Goal: Information Seeking & Learning: Learn about a topic

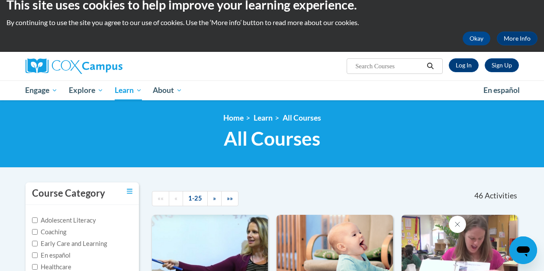
scroll to position [3, 0]
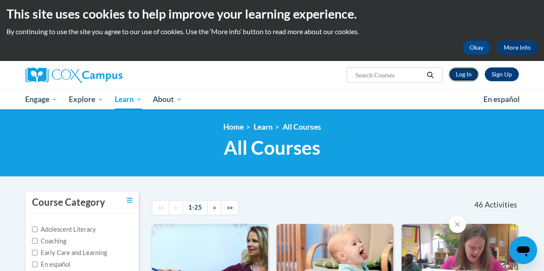
click at [461, 73] on link "Log In" at bounding box center [463, 74] width 30 height 14
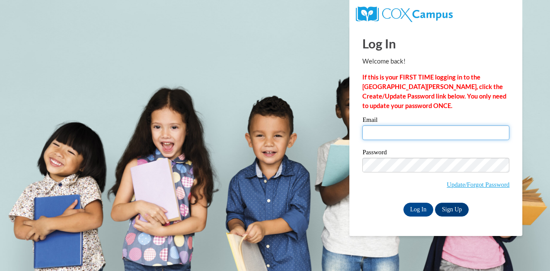
click at [393, 136] on input "Email" at bounding box center [435, 132] width 147 height 15
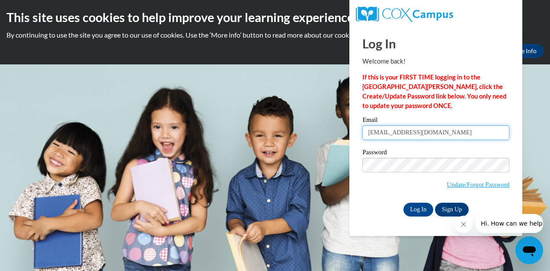
type input "beckianderson.slp@gmail.com"
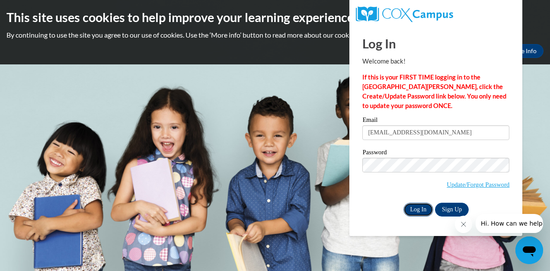
click at [421, 209] on input "Log In" at bounding box center [418, 210] width 30 height 14
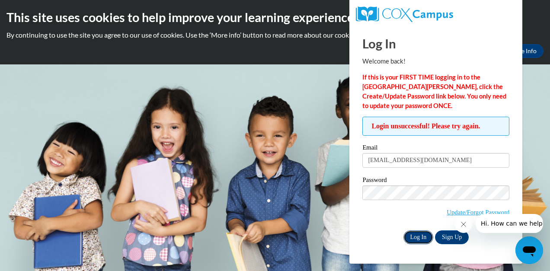
click at [413, 234] on input "Log In" at bounding box center [418, 238] width 30 height 14
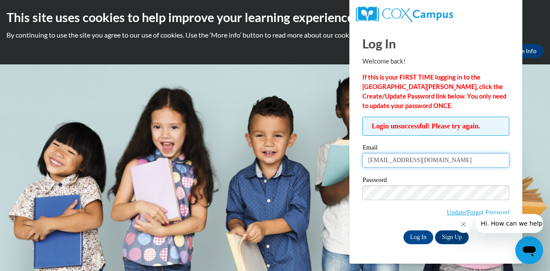
drag, startPoint x: 450, startPoint y: 162, endPoint x: 364, endPoint y: 167, distance: 85.8
click at [364, 167] on input "[EMAIL_ADDRESS][DOMAIN_NAME]" at bounding box center [435, 160] width 147 height 15
type input "andersob@westerville.k12.oh.us"
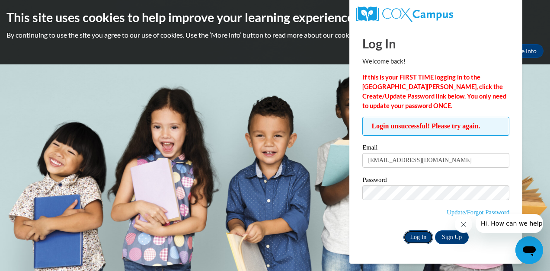
click at [413, 238] on input "Log In" at bounding box center [418, 238] width 30 height 14
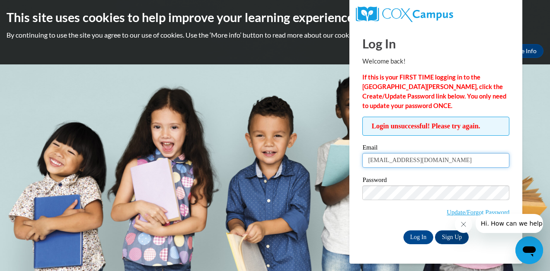
drag, startPoint x: 458, startPoint y: 160, endPoint x: 467, endPoint y: 166, distance: 10.5
click at [467, 166] on input "andersob@westerville.k12.oh.us" at bounding box center [435, 160] width 147 height 15
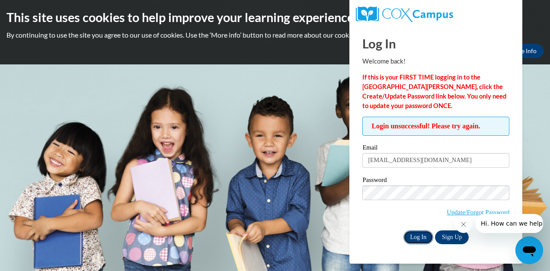
click at [413, 235] on input "Log In" at bounding box center [418, 238] width 30 height 14
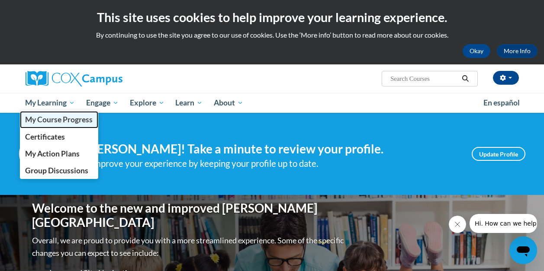
click at [48, 122] on span "My Course Progress" at bounding box center [58, 119] width 67 height 9
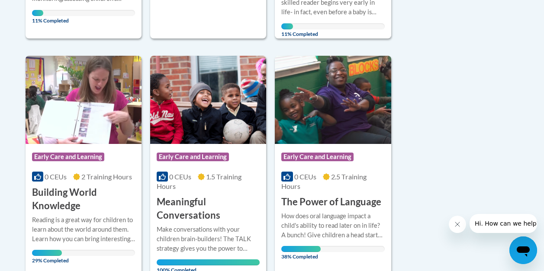
scroll to position [427, 0]
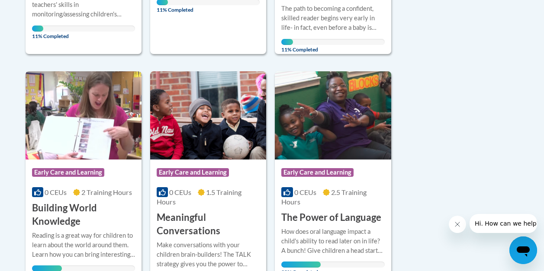
click at [90, 195] on span "2 Training Hours" at bounding box center [106, 192] width 51 height 8
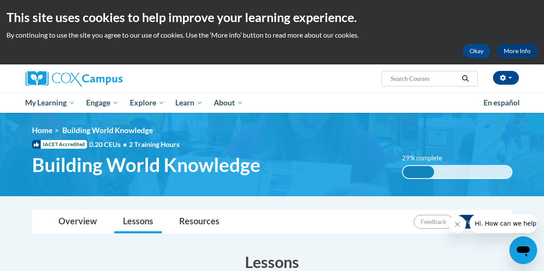
click at [328, 186] on img at bounding box center [272, 154] width 544 height 83
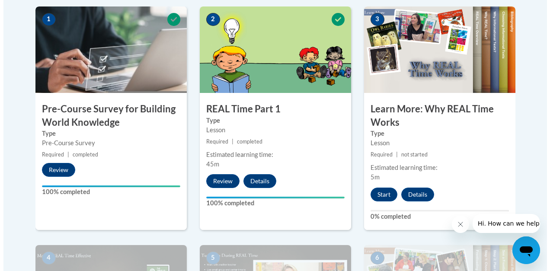
scroll to position [288, 0]
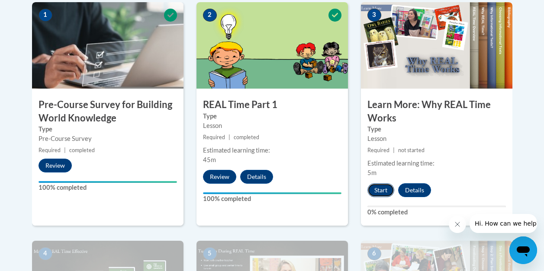
click at [379, 189] on button "Start" at bounding box center [380, 190] width 27 height 14
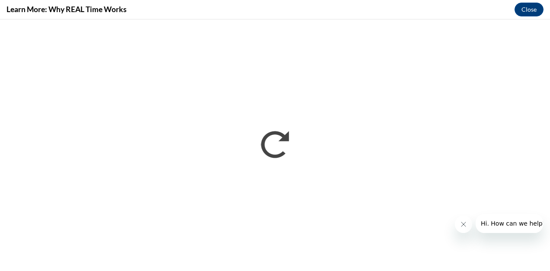
scroll to position [0, 0]
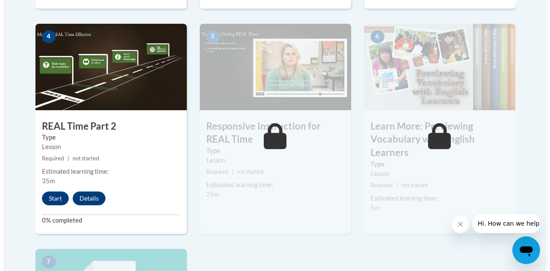
scroll to position [509, 0]
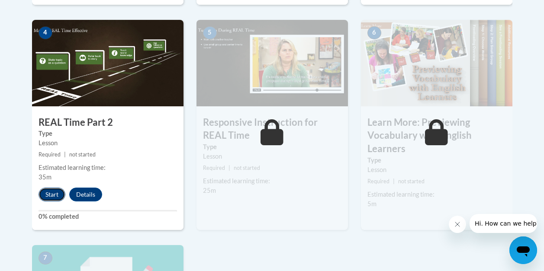
click at [52, 189] on button "Start" at bounding box center [51, 195] width 27 height 14
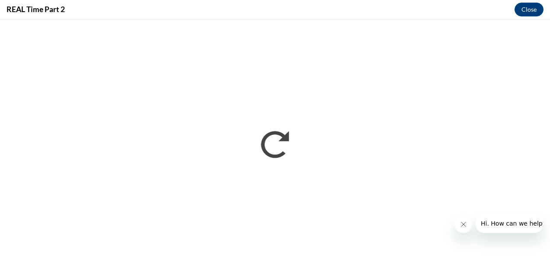
scroll to position [0, 0]
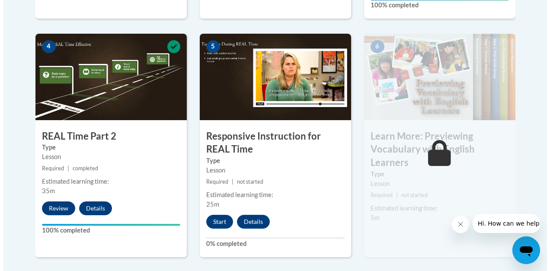
scroll to position [497, 0]
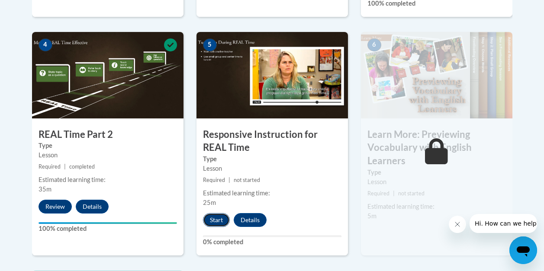
click at [215, 218] on button "Start" at bounding box center [216, 220] width 27 height 14
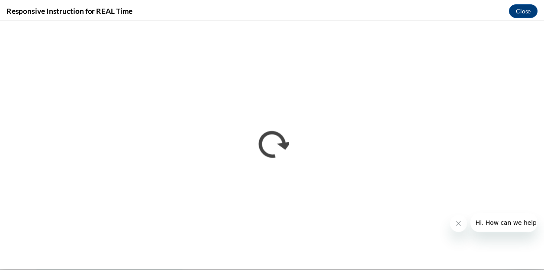
scroll to position [0, 0]
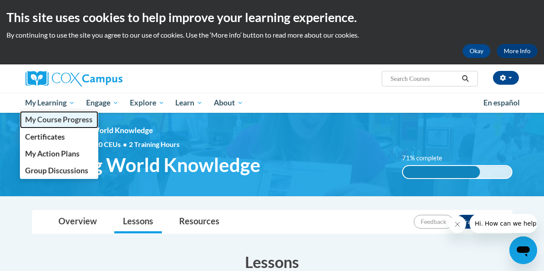
click at [46, 120] on span "My Course Progress" at bounding box center [58, 119] width 67 height 9
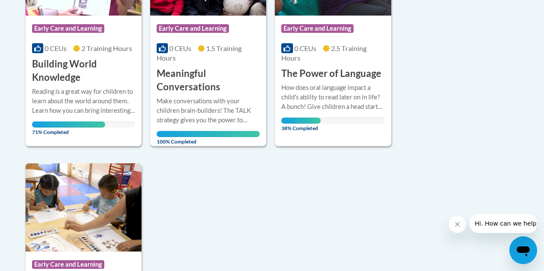
scroll to position [573, 0]
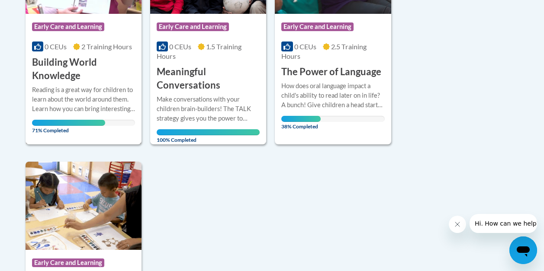
click at [83, 122] on span "71% Completed" at bounding box center [68, 127] width 73 height 14
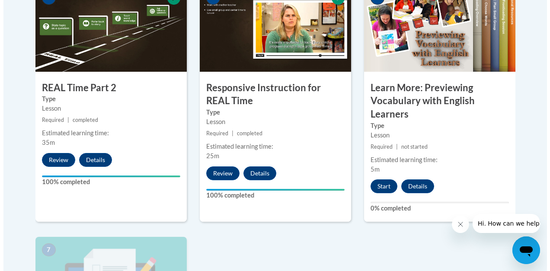
scroll to position [548, 0]
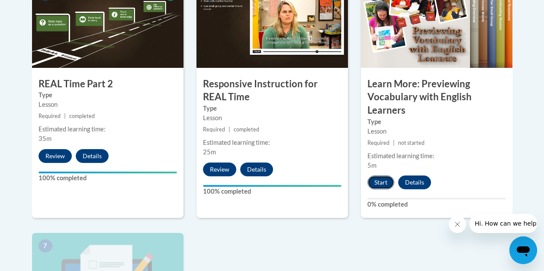
click at [381, 179] on button "Start" at bounding box center [380, 183] width 27 height 14
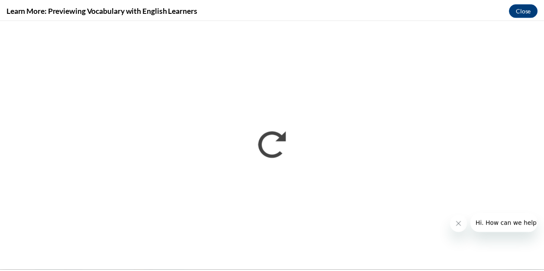
scroll to position [0, 0]
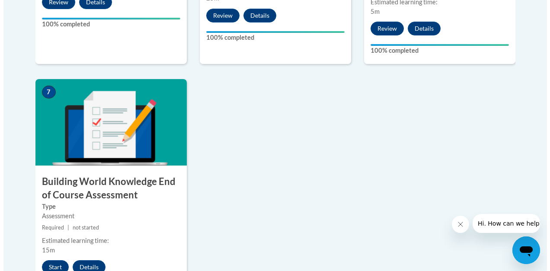
scroll to position [712, 0]
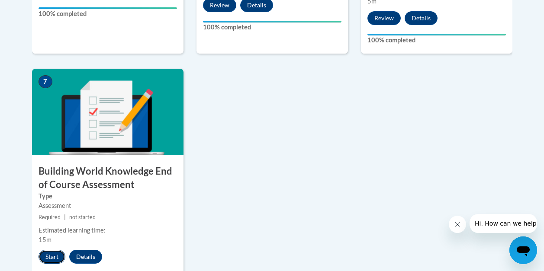
click at [52, 255] on button "Start" at bounding box center [51, 257] width 27 height 14
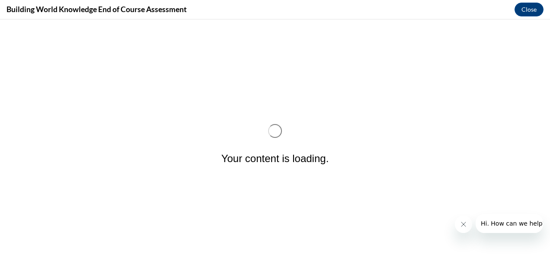
scroll to position [0, 0]
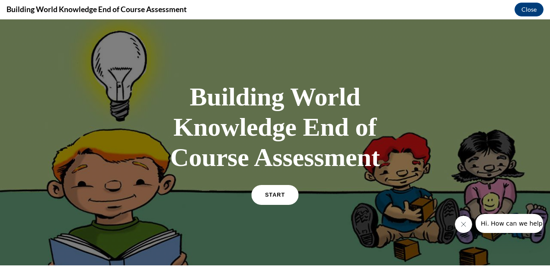
click at [270, 199] on link "START" at bounding box center [274, 195] width 47 height 20
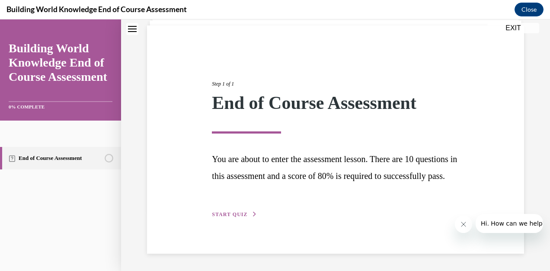
scroll to position [77, 0]
click at [230, 214] on span "START QUIZ" at bounding box center [229, 214] width 35 height 6
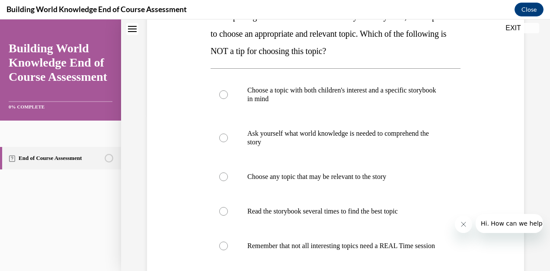
scroll to position [159, 0]
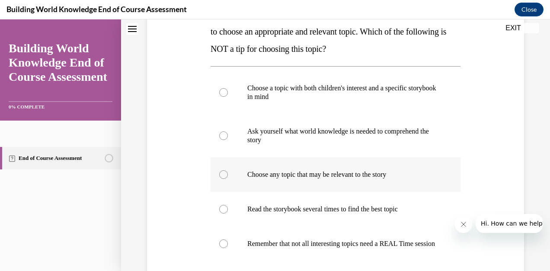
click at [220, 173] on div at bounding box center [223, 174] width 9 height 9
click at [220, 173] on input "Choose any topic that may be relevant to the story" at bounding box center [223, 174] width 9 height 9
radio input "true"
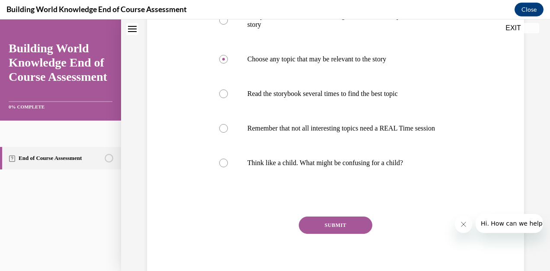
scroll to position [280, 0]
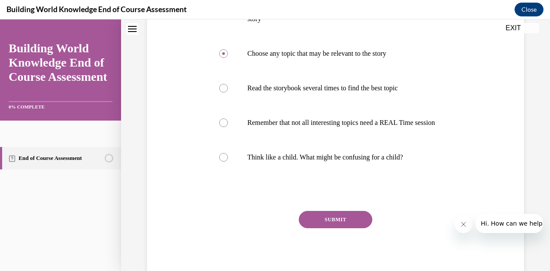
click at [334, 227] on button "SUBMIT" at bounding box center [336, 219] width 74 height 17
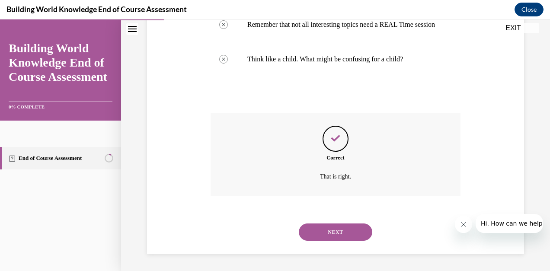
scroll to position [387, 0]
click at [333, 233] on button "NEXT" at bounding box center [336, 232] width 74 height 17
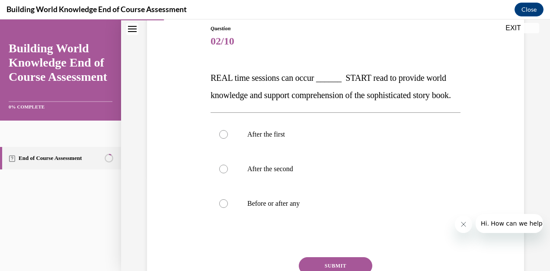
scroll to position [95, 0]
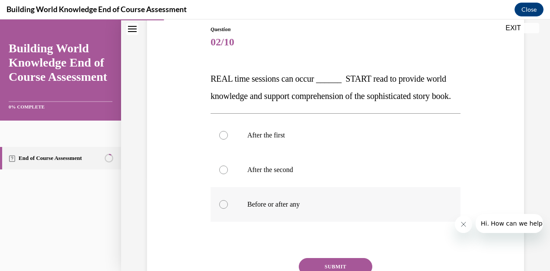
click at [227, 218] on label "Before or after any" at bounding box center [336, 204] width 250 height 35
click at [227, 209] on input "Before or after any" at bounding box center [223, 204] width 9 height 9
radio input "true"
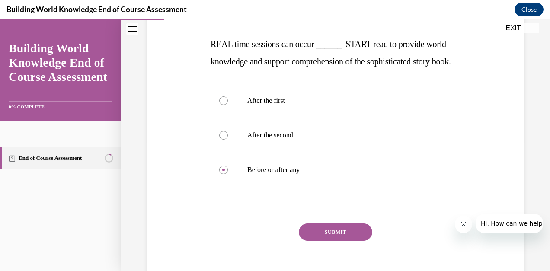
scroll to position [138, 0]
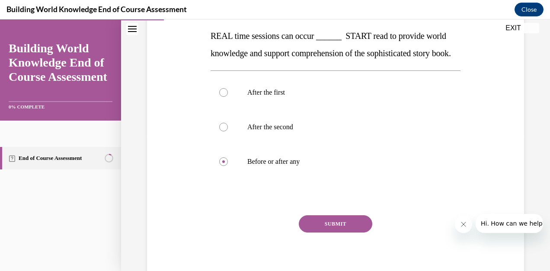
click at [341, 233] on button "SUBMIT" at bounding box center [336, 223] width 74 height 17
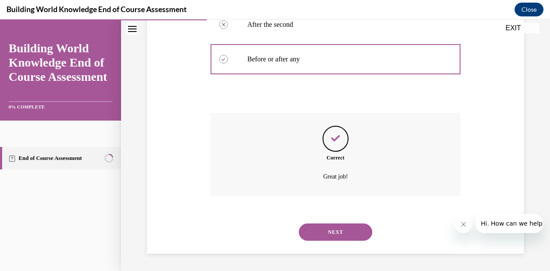
scroll to position [257, 0]
click at [339, 228] on button "NEXT" at bounding box center [336, 232] width 74 height 17
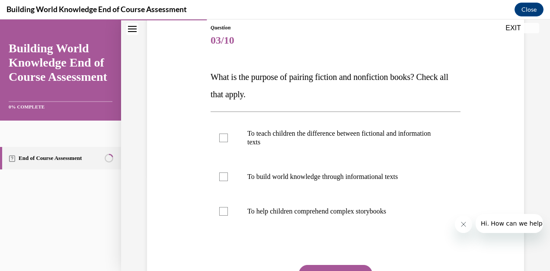
scroll to position [96, 0]
click at [219, 179] on div at bounding box center [223, 177] width 9 height 9
click at [219, 179] on input "To build world knowledge through informational texts" at bounding box center [223, 177] width 9 height 9
checkbox input "true"
click at [321, 267] on button "SUBMIT" at bounding box center [336, 274] width 74 height 17
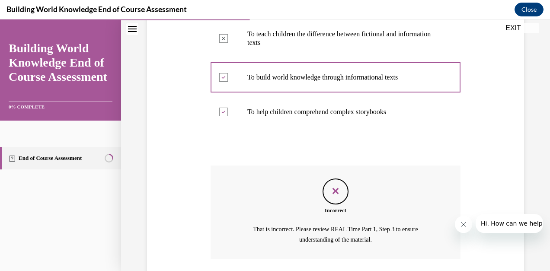
scroll to position [259, 0]
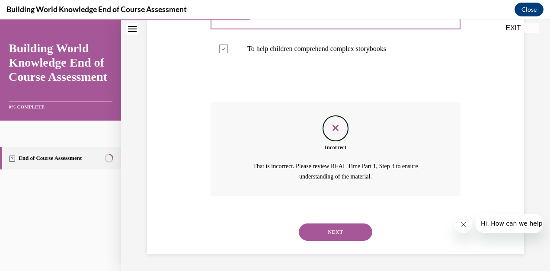
click at [336, 234] on button "NEXT" at bounding box center [336, 232] width 74 height 17
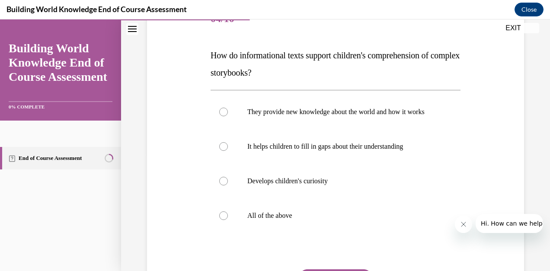
scroll to position [119, 0]
click at [224, 219] on div at bounding box center [223, 215] width 9 height 9
click at [224, 219] on input "All of the above" at bounding box center [223, 215] width 9 height 9
radio input "true"
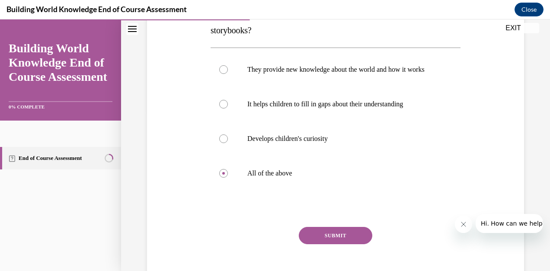
scroll to position [165, 0]
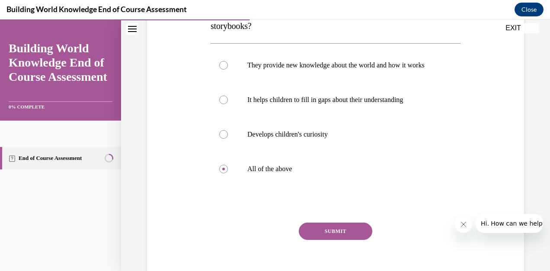
click at [341, 240] on button "SUBMIT" at bounding box center [336, 231] width 74 height 17
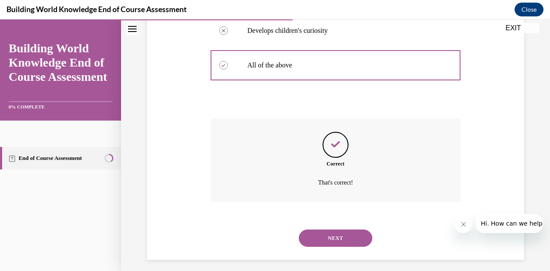
scroll to position [283, 0]
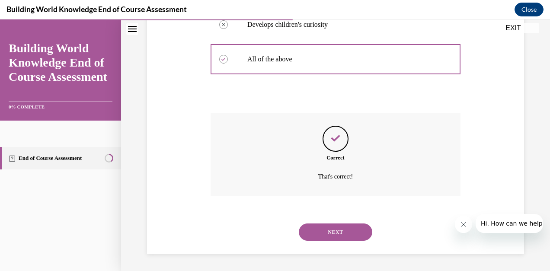
click at [339, 235] on button "NEXT" at bounding box center [336, 232] width 74 height 17
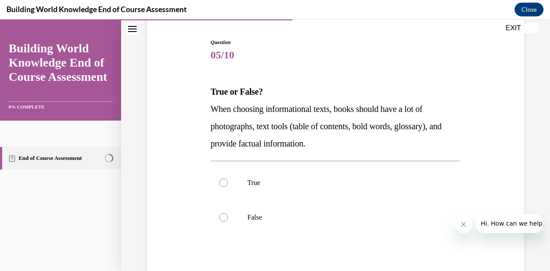
scroll to position [86, 0]
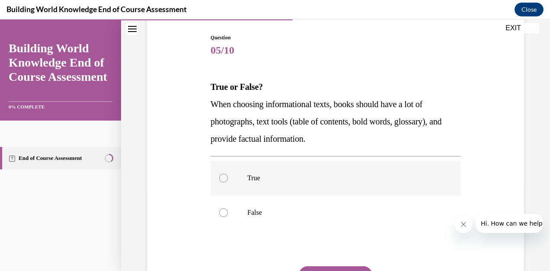
click at [220, 181] on div at bounding box center [223, 178] width 9 height 9
click at [220, 181] on input "True" at bounding box center [223, 178] width 9 height 9
radio input "true"
click at [318, 268] on button "SUBMIT" at bounding box center [336, 274] width 74 height 17
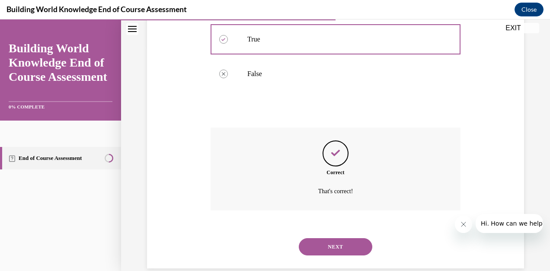
scroll to position [240, 0]
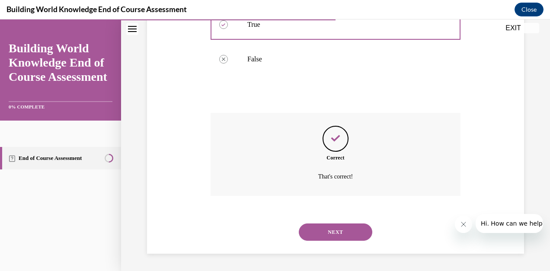
click at [340, 237] on button "NEXT" at bounding box center [336, 232] width 74 height 17
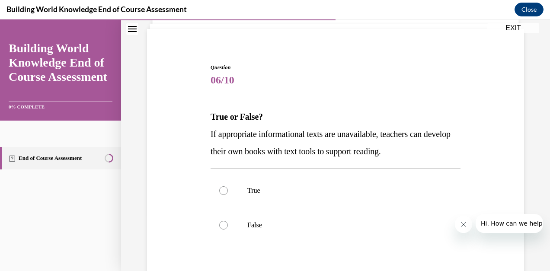
scroll to position [60, 0]
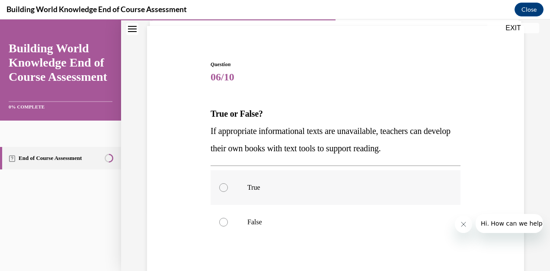
click at [221, 184] on div at bounding box center [223, 187] width 9 height 9
click at [221, 184] on input "True" at bounding box center [223, 187] width 9 height 9
radio input "true"
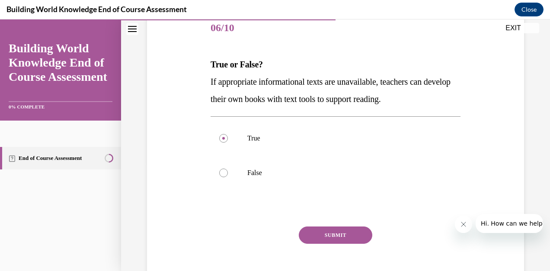
scroll to position [117, 0]
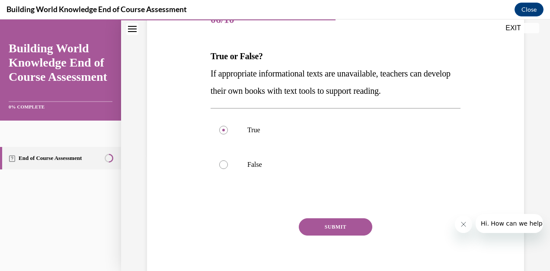
click at [350, 228] on button "SUBMIT" at bounding box center [336, 226] width 74 height 17
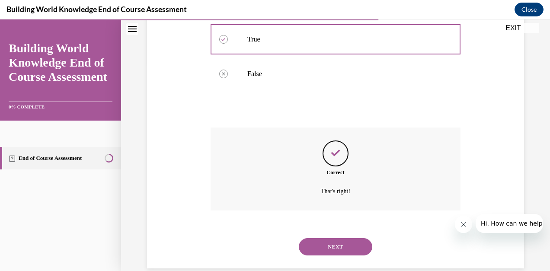
scroll to position [223, 0]
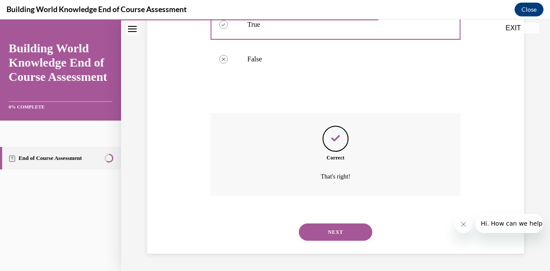
click at [344, 231] on button "NEXT" at bounding box center [336, 232] width 74 height 17
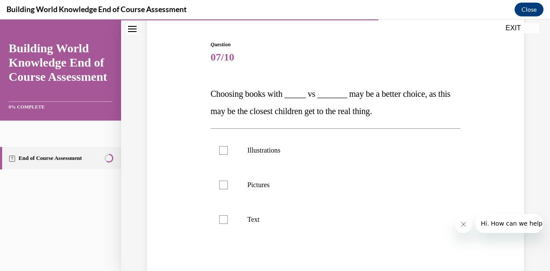
scroll to position [80, 0]
click at [222, 183] on div at bounding box center [223, 184] width 9 height 9
click at [222, 183] on input "Pictures" at bounding box center [223, 184] width 9 height 9
checkbox input "true"
click at [221, 144] on label "Illustrations" at bounding box center [336, 149] width 250 height 35
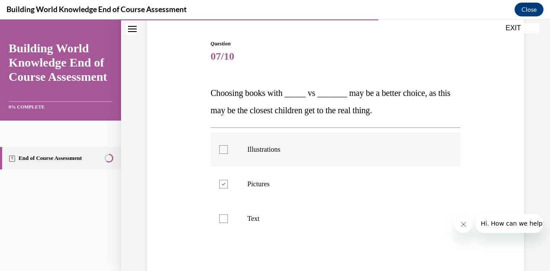
click at [221, 145] on input "Illustrations" at bounding box center [223, 149] width 9 height 9
checkbox input "true"
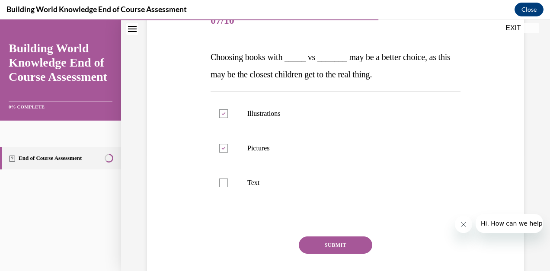
scroll to position [124, 0]
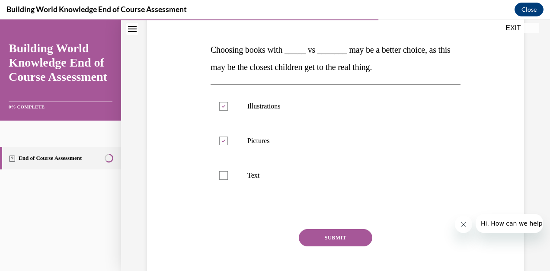
click at [352, 234] on button "SUBMIT" at bounding box center [336, 237] width 74 height 17
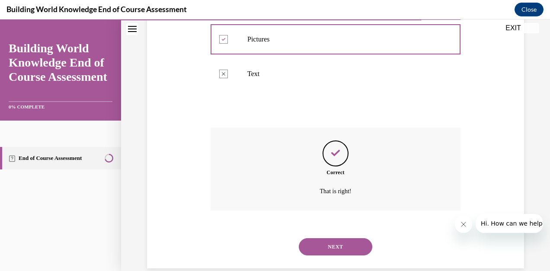
scroll to position [240, 0]
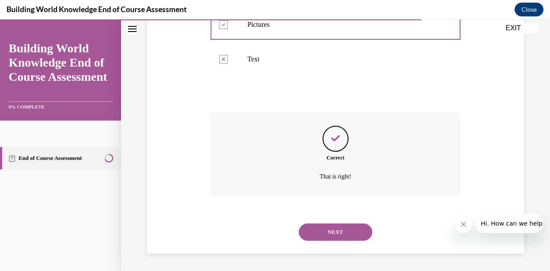
click at [352, 234] on button "NEXT" at bounding box center [336, 232] width 74 height 17
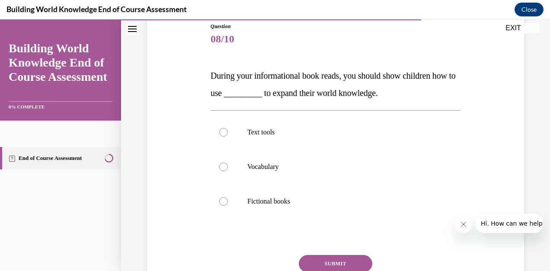
scroll to position [98, 0]
click at [225, 130] on div at bounding box center [223, 132] width 9 height 9
click at [225, 130] on input "Text tools" at bounding box center [223, 132] width 9 height 9
radio input "true"
click at [330, 260] on button "SUBMIT" at bounding box center [336, 263] width 74 height 17
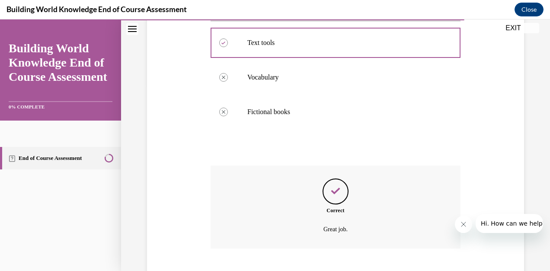
scroll to position [240, 0]
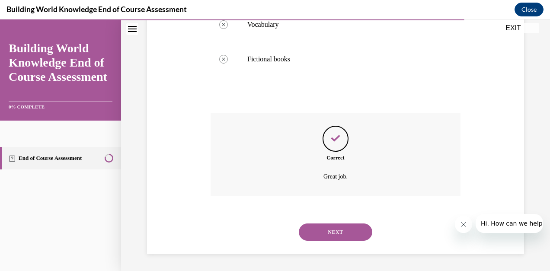
click at [333, 232] on button "NEXT" at bounding box center [336, 232] width 74 height 17
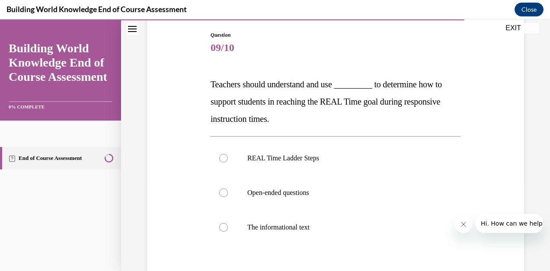
scroll to position [88, 0]
click at [221, 159] on div at bounding box center [223, 159] width 9 height 9
click at [221, 159] on input "REAL Time Ladder Steps" at bounding box center [223, 159] width 9 height 9
radio input "true"
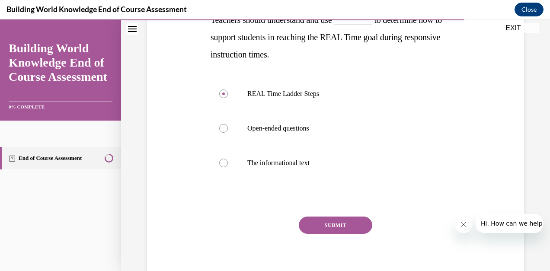
scroll to position [159, 0]
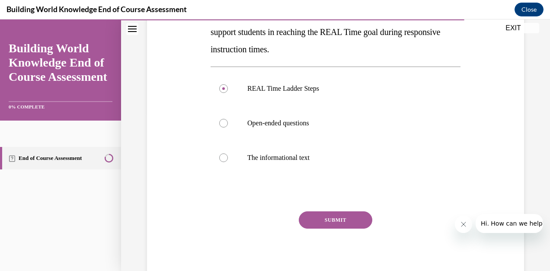
click at [349, 223] on button "SUBMIT" at bounding box center [336, 219] width 74 height 17
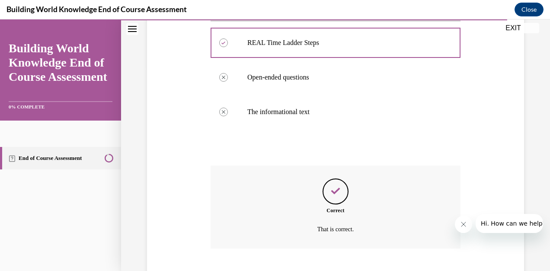
scroll to position [257, 0]
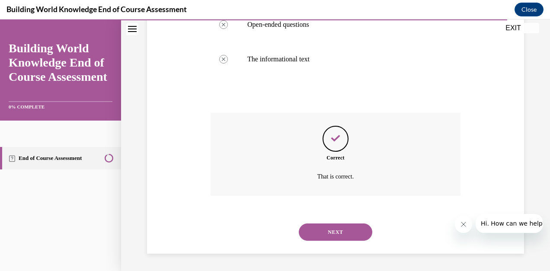
click at [344, 227] on button "NEXT" at bounding box center [336, 232] width 74 height 17
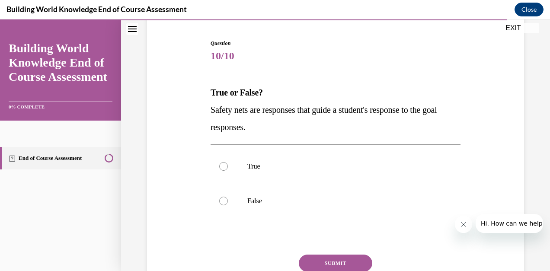
scroll to position [88, 0]
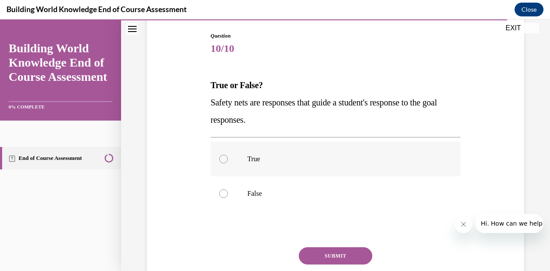
click at [224, 156] on div at bounding box center [223, 159] width 9 height 9
click at [224, 156] on input "True" at bounding box center [223, 159] width 9 height 9
radio input "true"
click at [334, 251] on button "SUBMIT" at bounding box center [336, 255] width 74 height 17
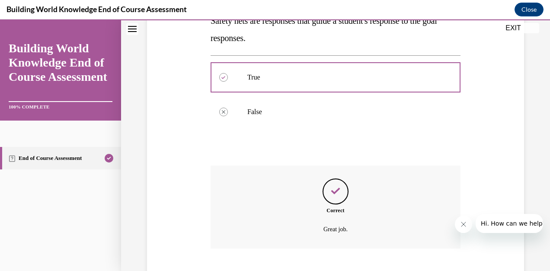
scroll to position [223, 0]
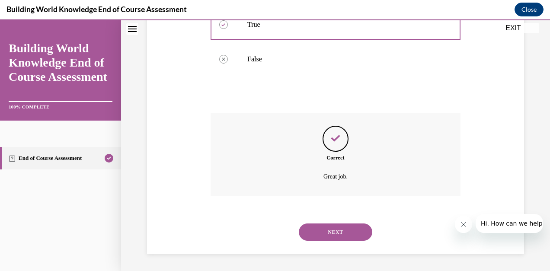
click at [332, 231] on button "NEXT" at bounding box center [336, 232] width 74 height 17
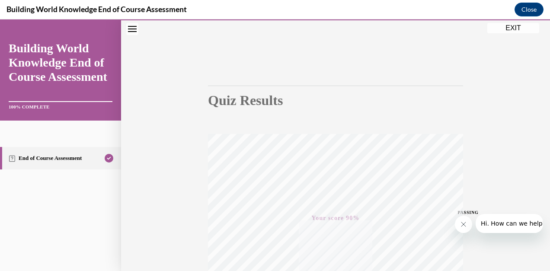
scroll to position [23, 0]
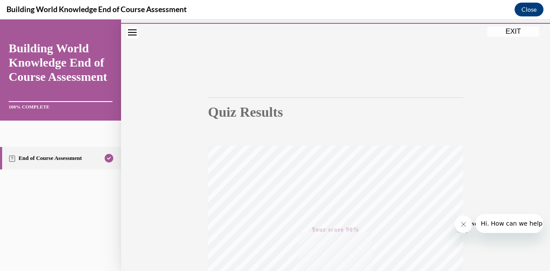
click at [524, 32] on button "EXIT" at bounding box center [513, 31] width 52 height 10
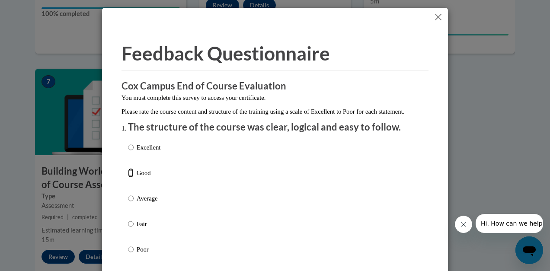
click at [128, 178] on input "Good" at bounding box center [131, 173] width 6 height 10
radio input "true"
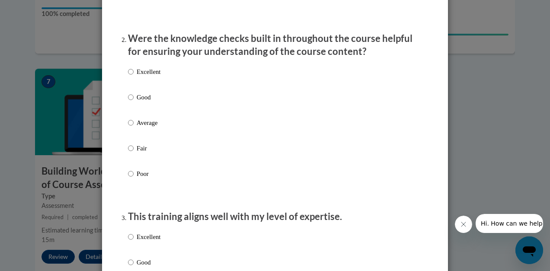
scroll to position [263, 0]
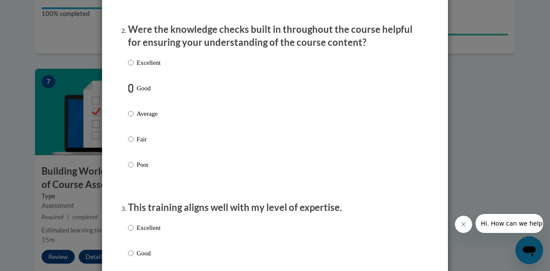
click at [128, 93] on input "Good" at bounding box center [131, 88] width 6 height 10
radio input "true"
click at [128, 258] on input "Good" at bounding box center [131, 254] width 6 height 10
radio input "true"
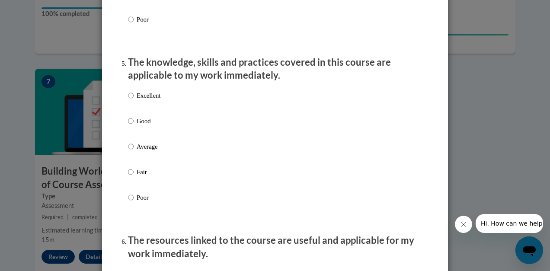
scroll to position [755, 0]
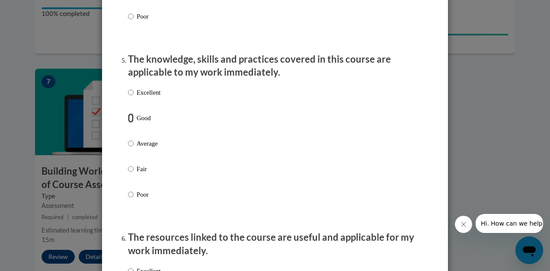
click at [128, 123] on input "Good" at bounding box center [131, 118] width 6 height 10
radio input "true"
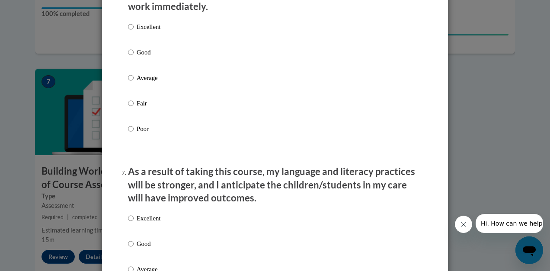
scroll to position [1009, 0]
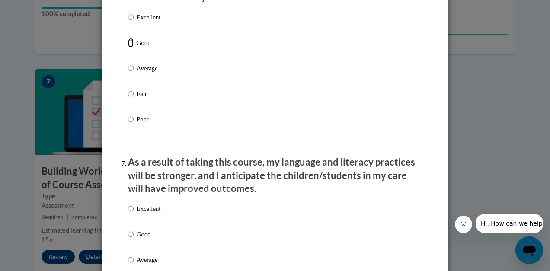
click at [128, 48] on input "Good" at bounding box center [131, 43] width 6 height 10
radio input "true"
click at [128, 237] on input "Good" at bounding box center [131, 235] width 6 height 10
radio input "true"
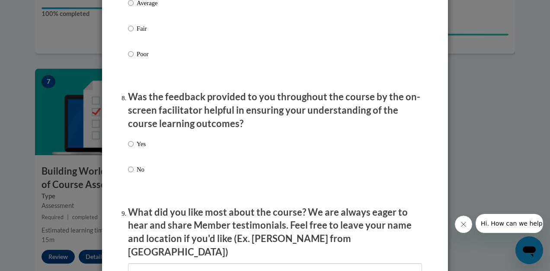
scroll to position [1269, 0]
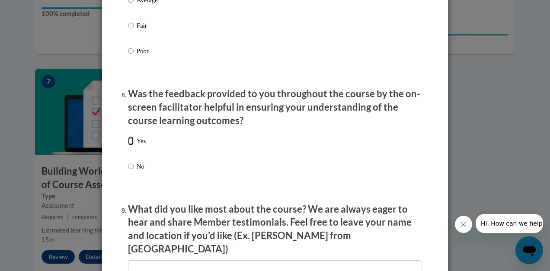
click at [128, 143] on input "Yes" at bounding box center [131, 141] width 6 height 10
radio input "true"
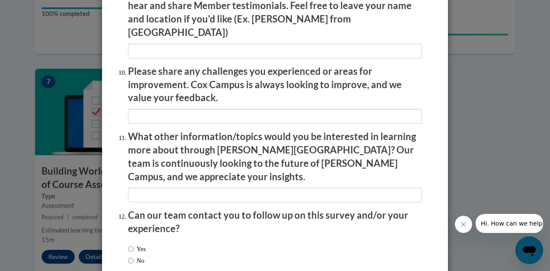
scroll to position [1526, 0]
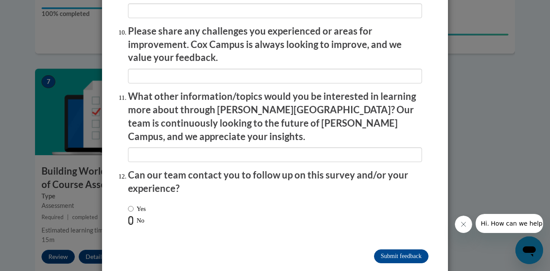
click at [128, 216] on input "No" at bounding box center [131, 221] width 6 height 10
radio input "true"
click at [387, 250] on input "Submit feedback" at bounding box center [401, 257] width 54 height 14
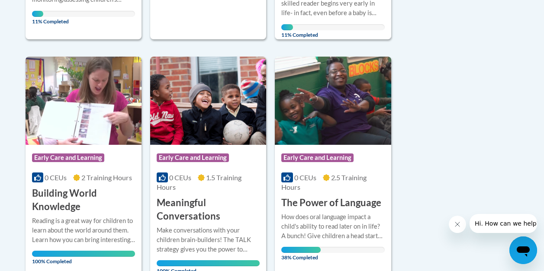
scroll to position [449, 0]
